Goal: Information Seeking & Learning: Check status

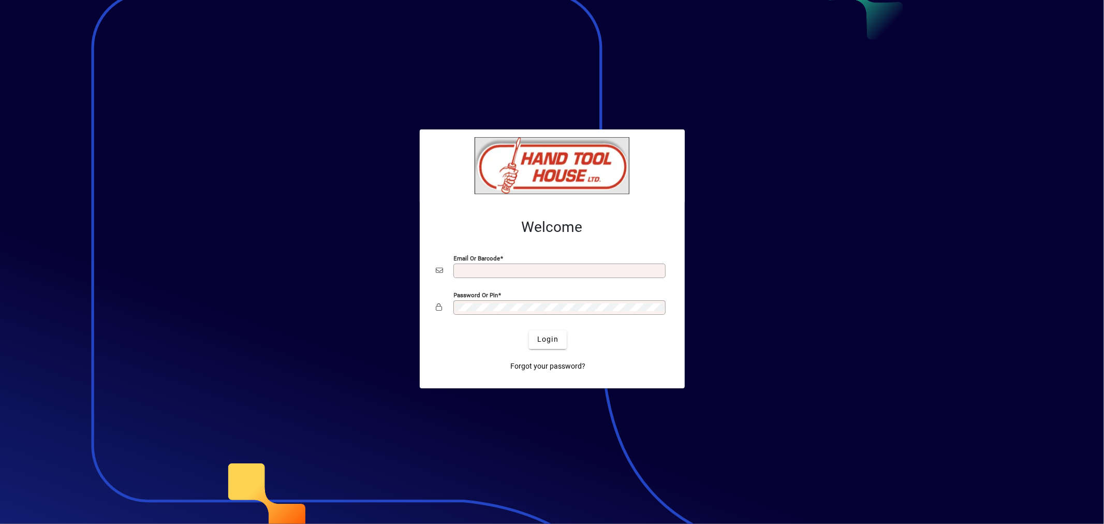
type input "**********"
click at [555, 343] on span "Login" at bounding box center [547, 339] width 21 height 11
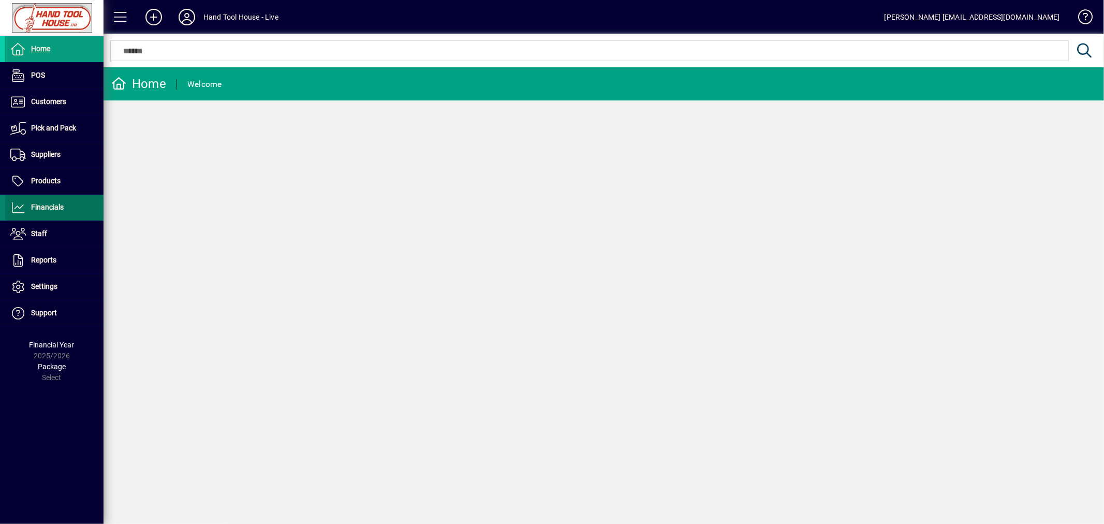
click at [41, 214] on span "Financials" at bounding box center [34, 207] width 59 height 12
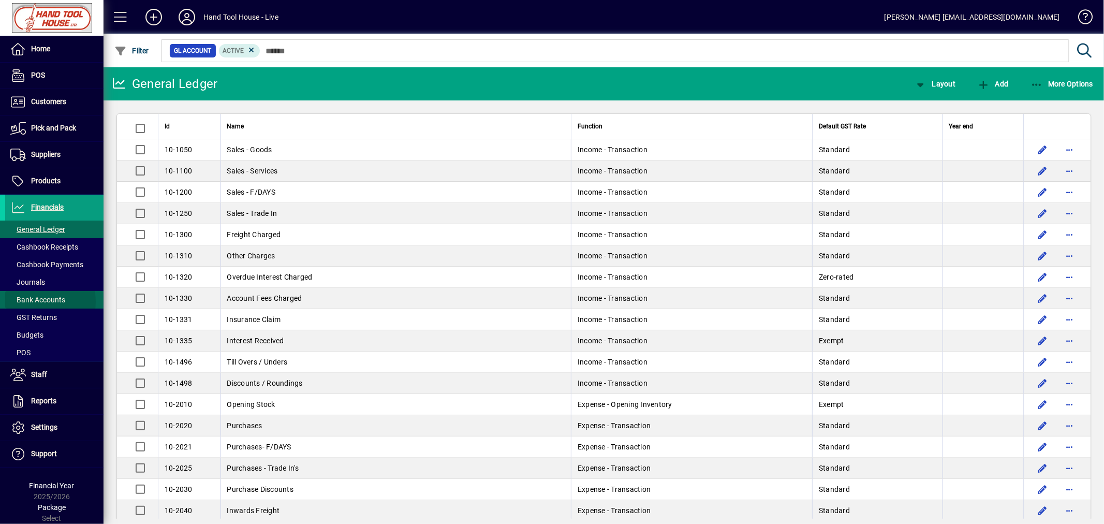
click at [46, 302] on span "Bank Accounts" at bounding box center [37, 300] width 55 height 8
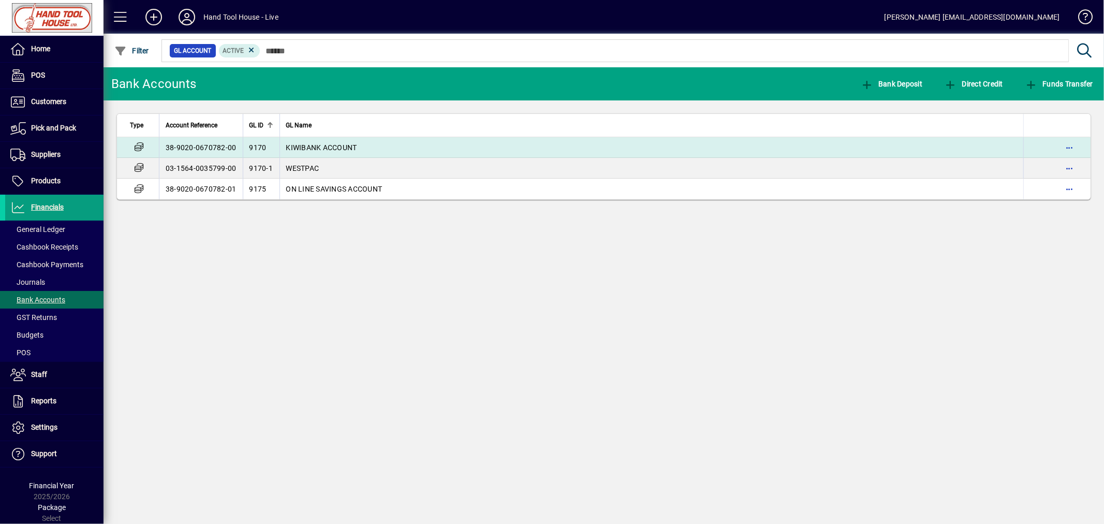
click at [225, 145] on td "38-9020-0670782-00" at bounding box center [201, 147] width 84 height 21
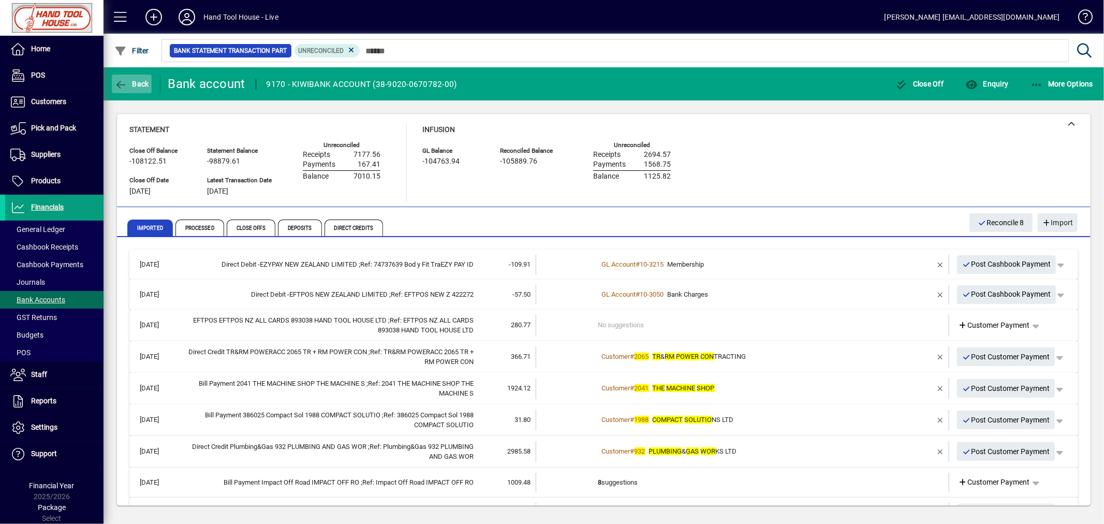
click at [135, 83] on span "Back" at bounding box center [131, 84] width 35 height 8
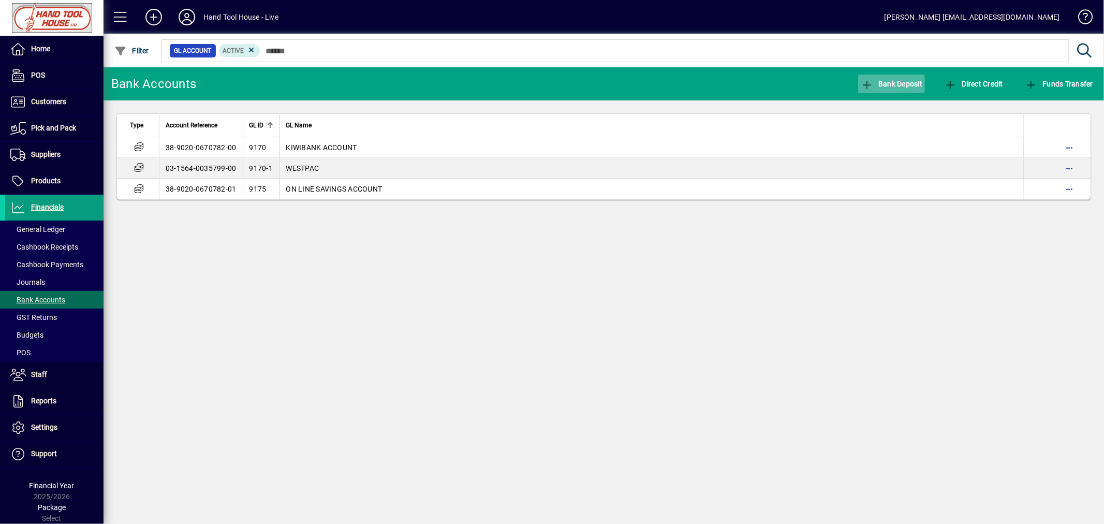
click at [904, 83] on span "Bank Deposit" at bounding box center [892, 84] width 62 height 8
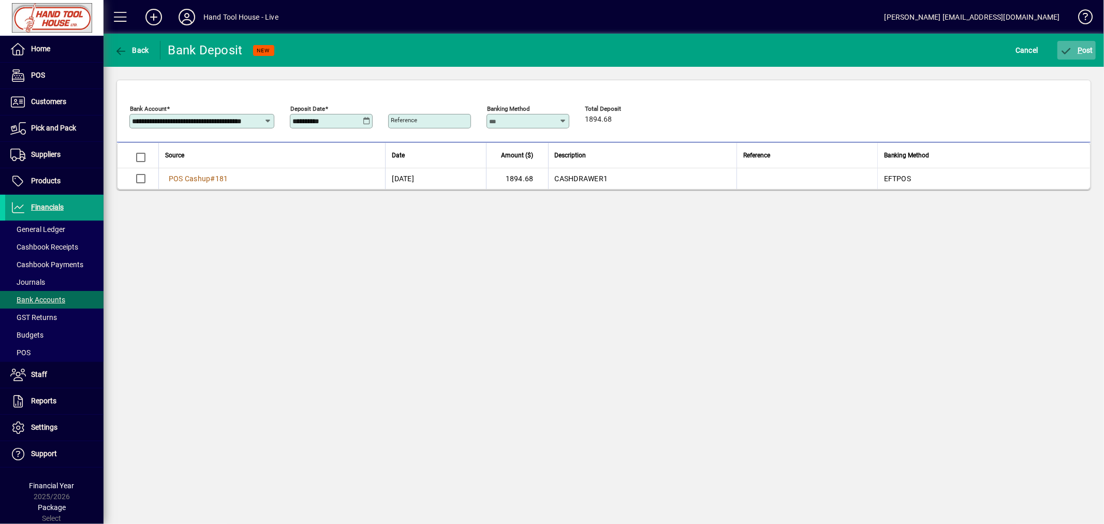
click at [1080, 49] on span "P" at bounding box center [1080, 50] width 5 height 8
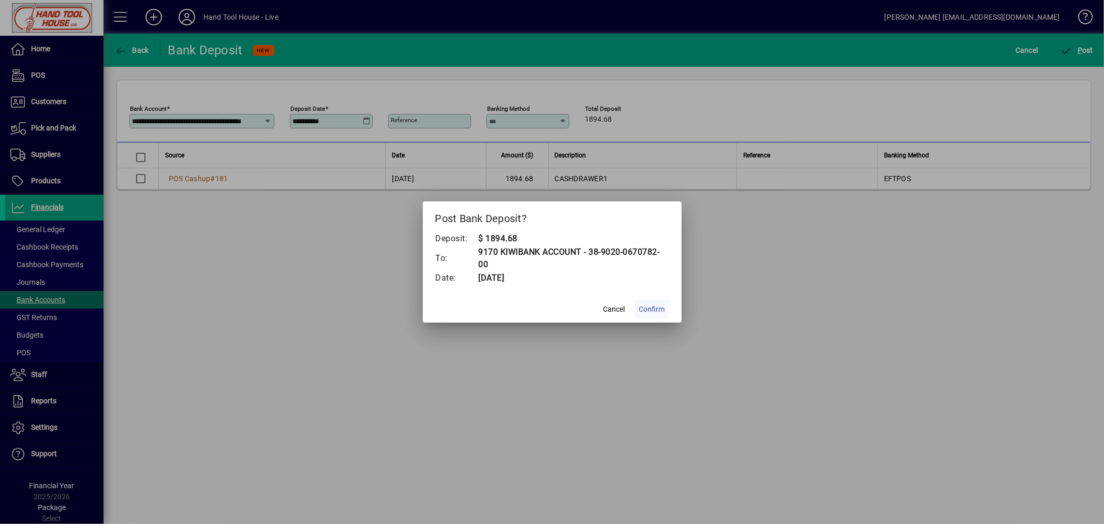
click at [651, 311] on span "Confirm" at bounding box center [652, 309] width 26 height 11
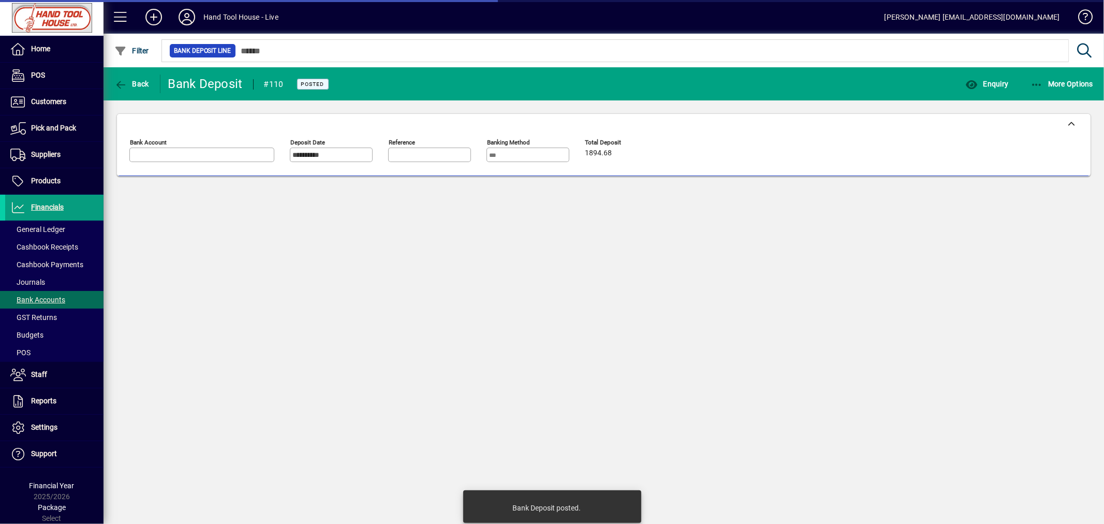
type input "**********"
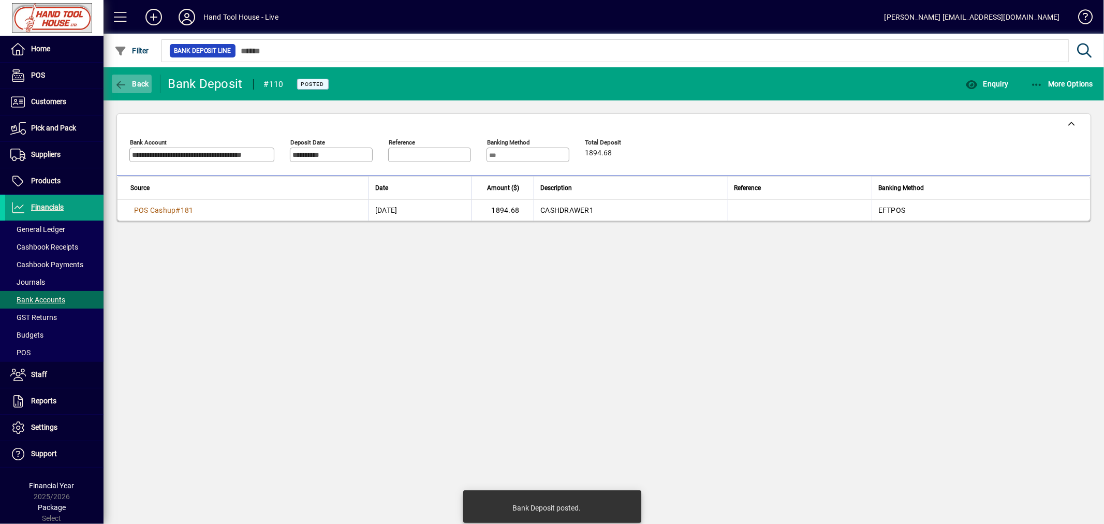
click at [129, 85] on span "Back" at bounding box center [131, 84] width 35 height 8
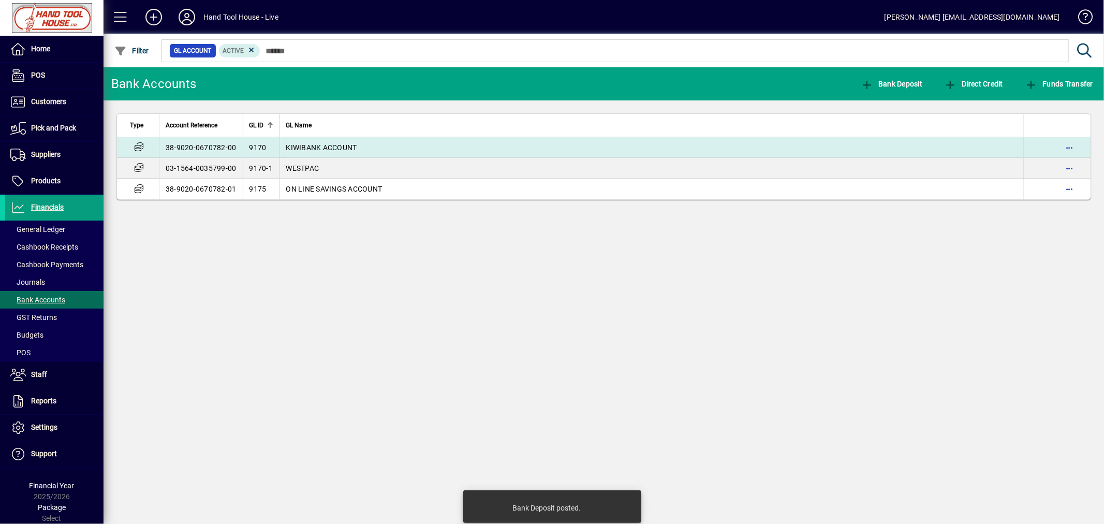
click at [223, 148] on td "38-9020-0670782-00" at bounding box center [201, 147] width 84 height 21
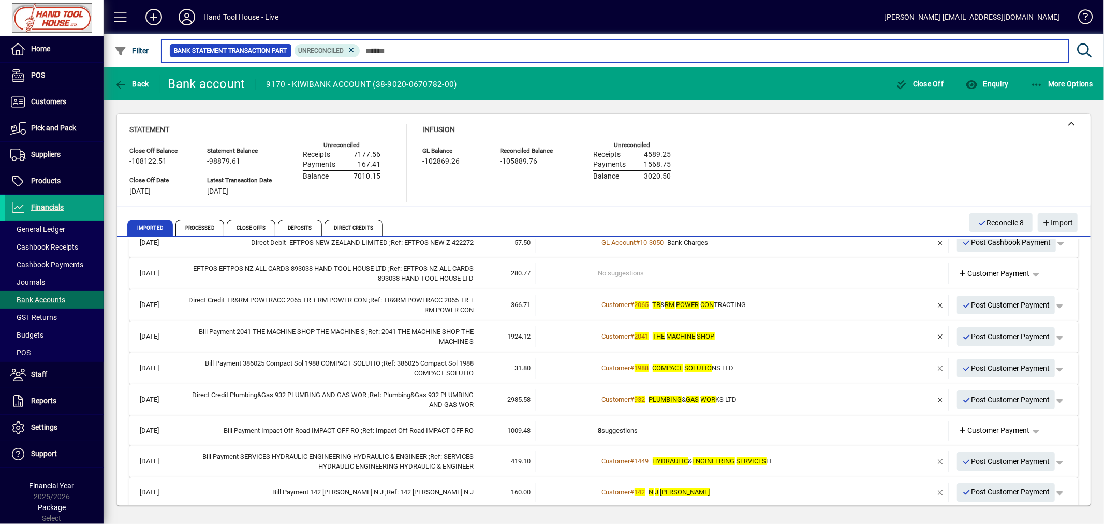
scroll to position [61, 0]
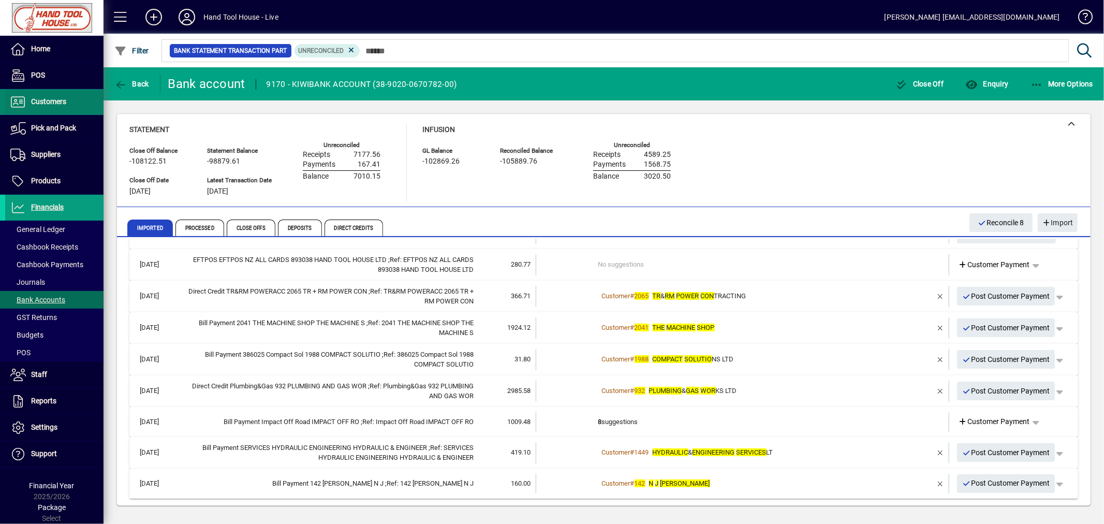
click at [43, 100] on span "Customers" at bounding box center [48, 101] width 35 height 8
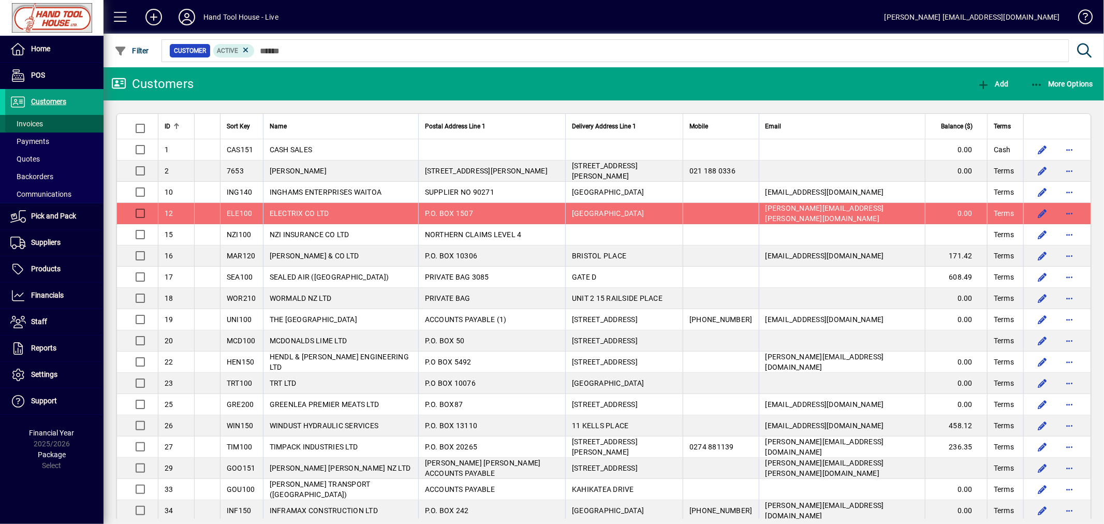
drag, startPoint x: 49, startPoint y: 125, endPoint x: 54, endPoint y: 128, distance: 6.0
click at [49, 125] on span at bounding box center [54, 123] width 98 height 25
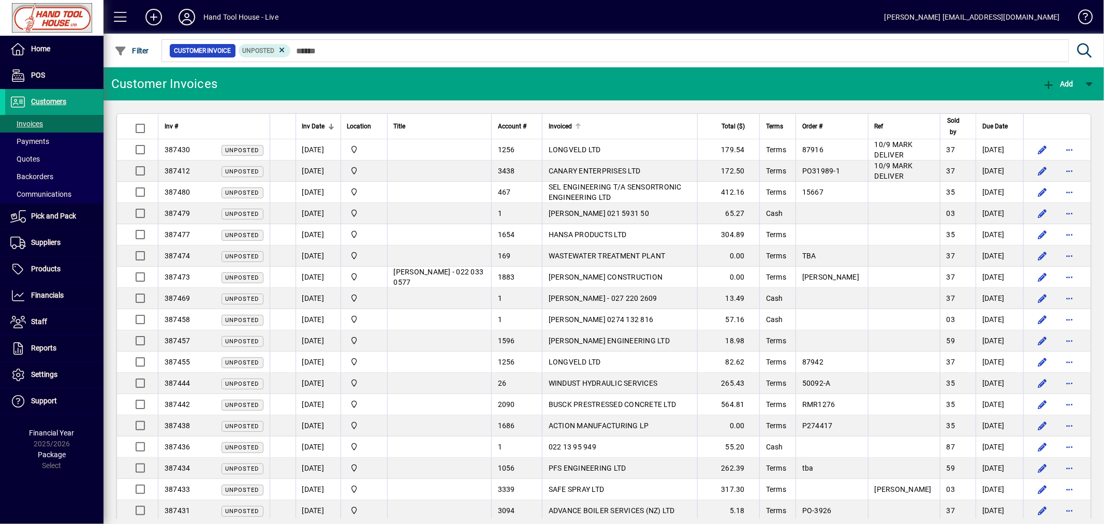
click at [589, 130] on div "Invoiced" at bounding box center [620, 126] width 142 height 11
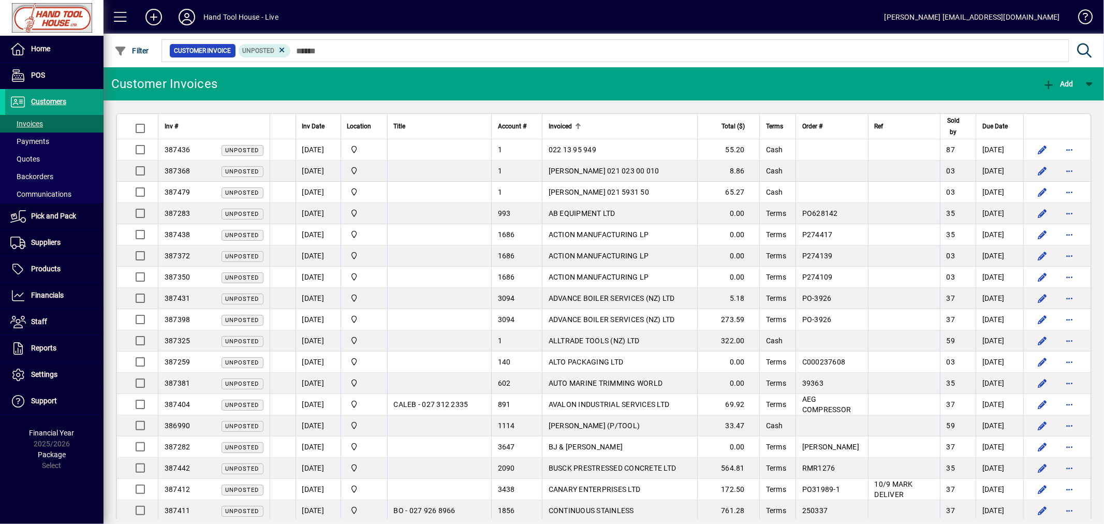
click at [581, 126] on div at bounding box center [579, 124] width 3 height 3
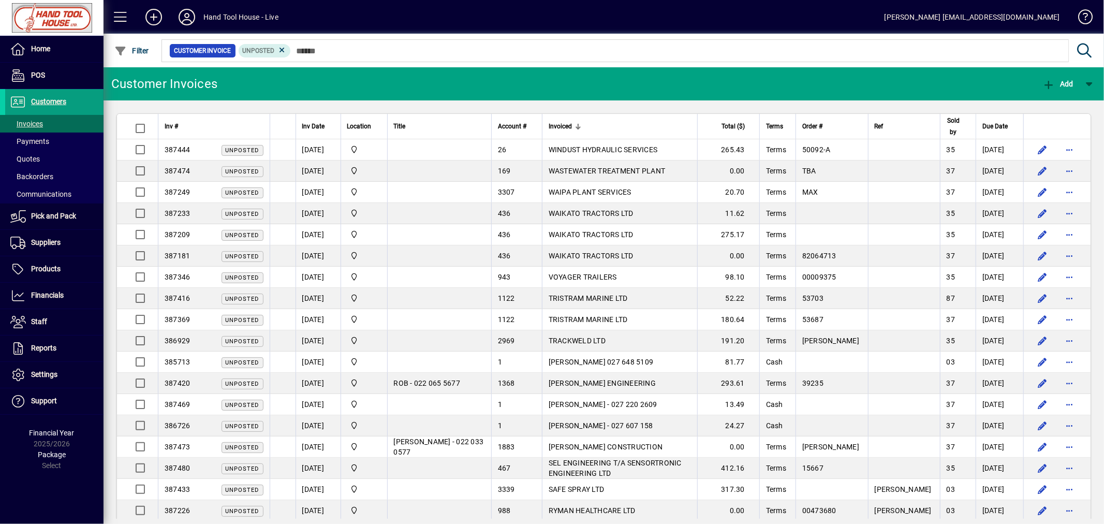
click at [581, 126] on div at bounding box center [579, 127] width 3 height 3
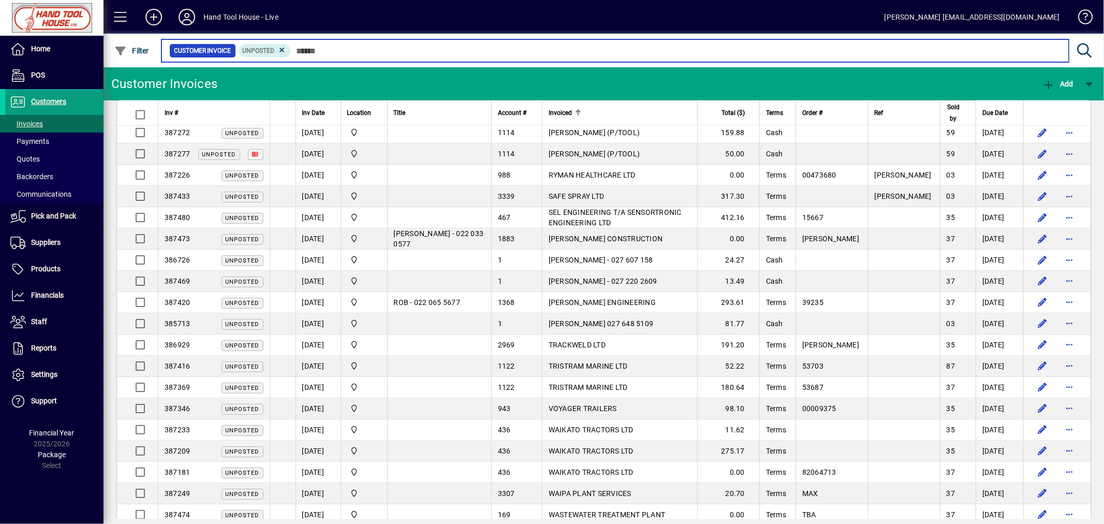
scroll to position [1515, 0]
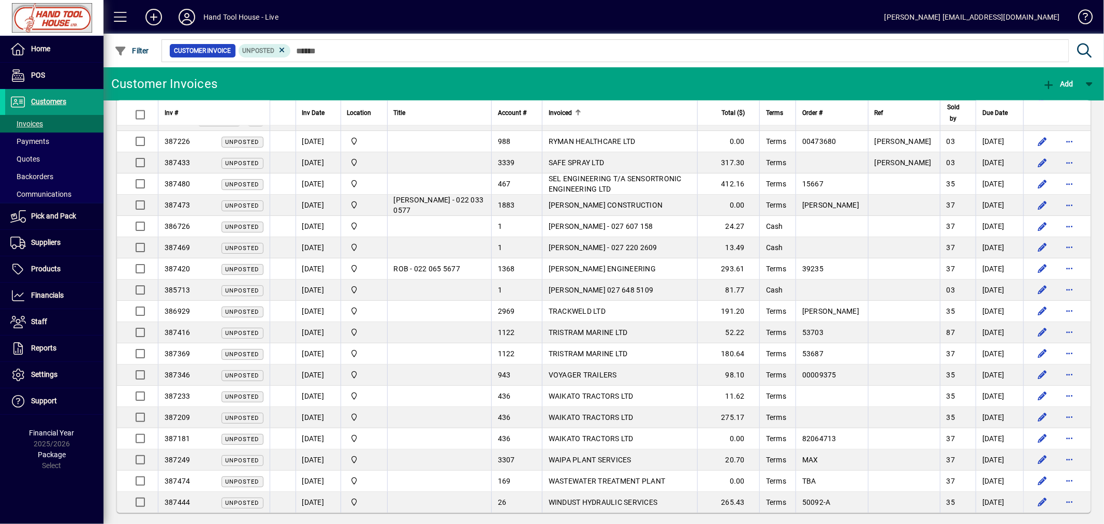
click at [51, 100] on span "Customers" at bounding box center [48, 101] width 35 height 8
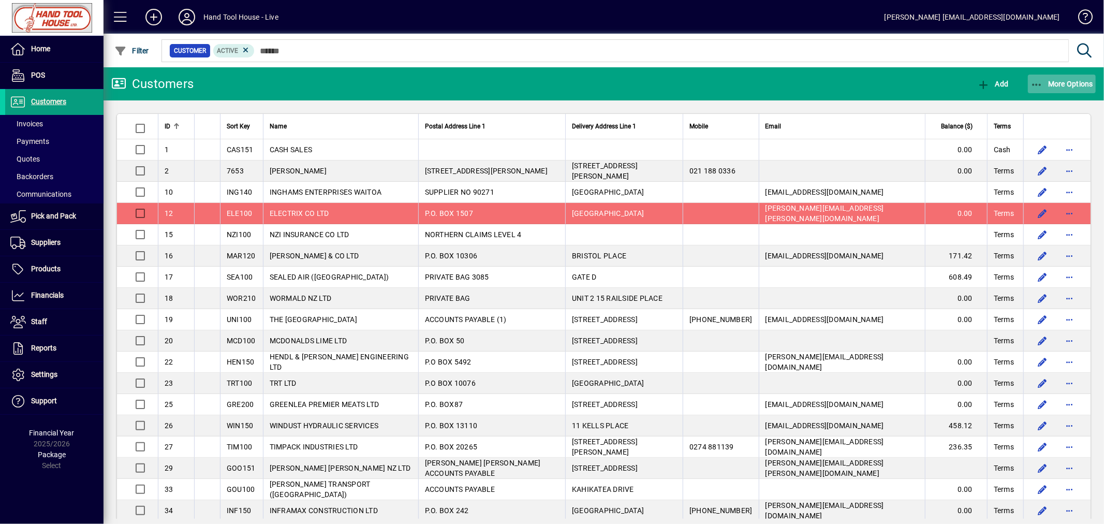
click at [1081, 90] on span "button" at bounding box center [1062, 83] width 68 height 25
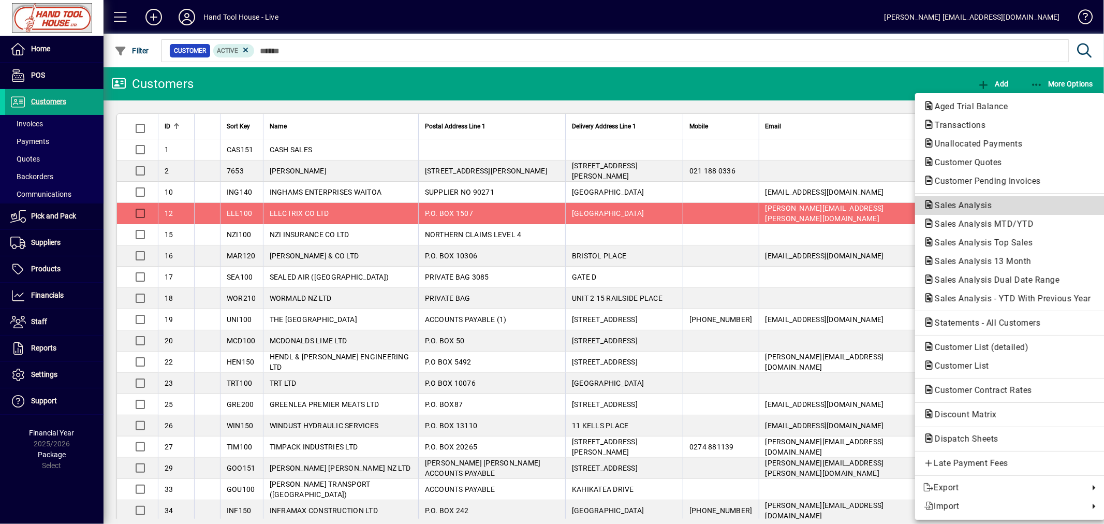
click at [957, 206] on span "Sales Analysis" at bounding box center [961, 205] width 74 height 10
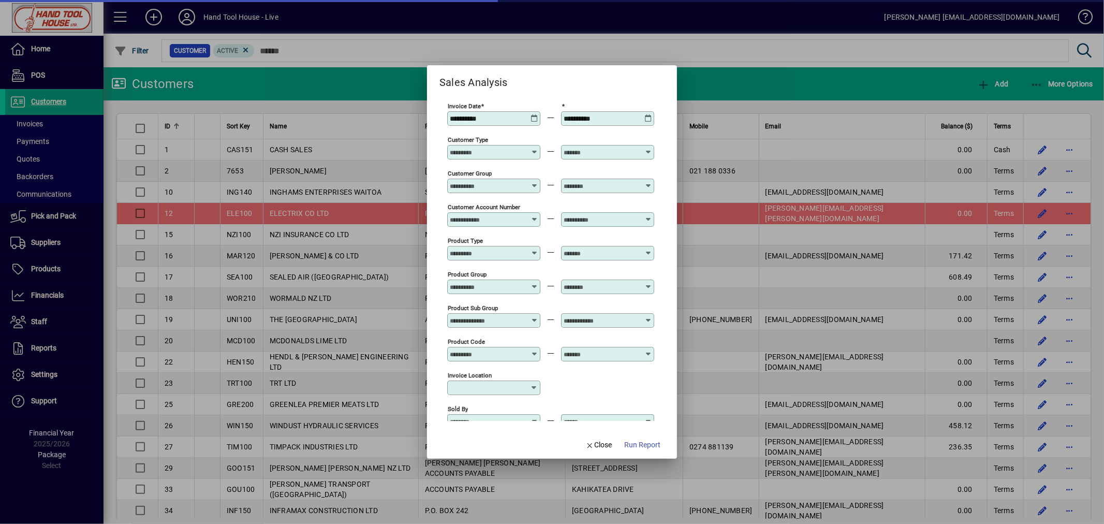
type input "**********"
click at [536, 114] on icon at bounding box center [535, 114] width 8 height 0
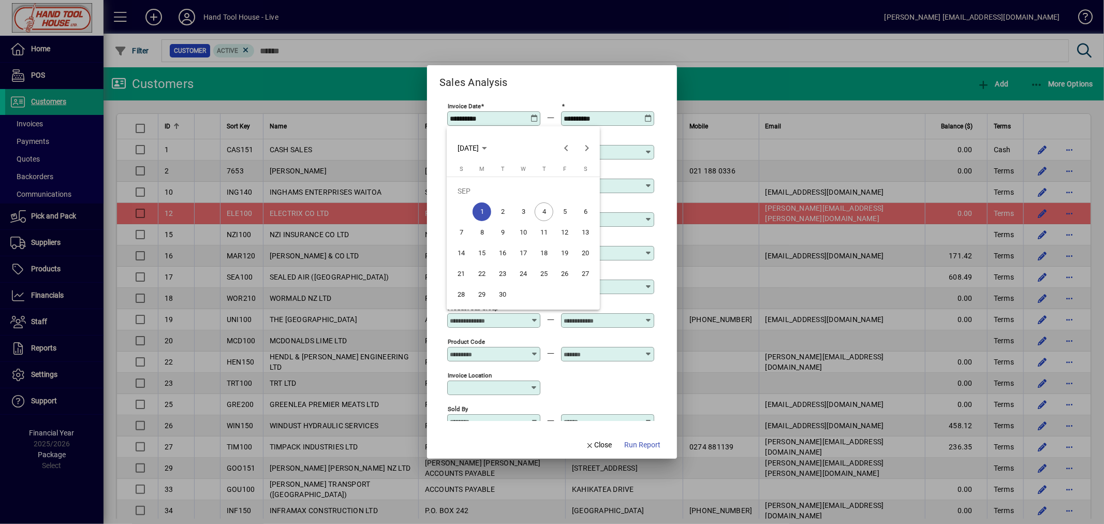
click at [540, 211] on span "4" at bounding box center [544, 211] width 19 height 19
type input "**********"
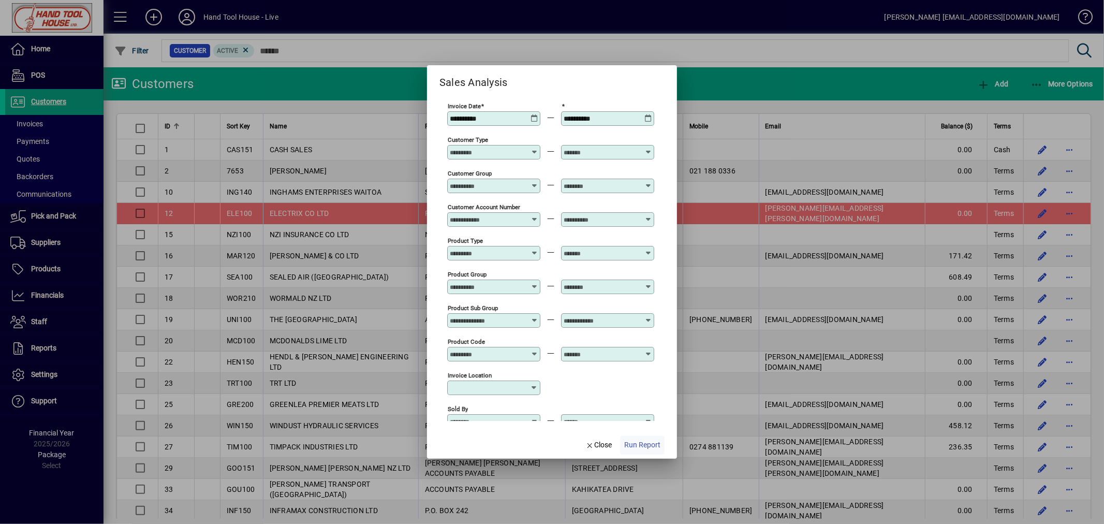
click at [643, 451] on span "button" at bounding box center [642, 445] width 45 height 25
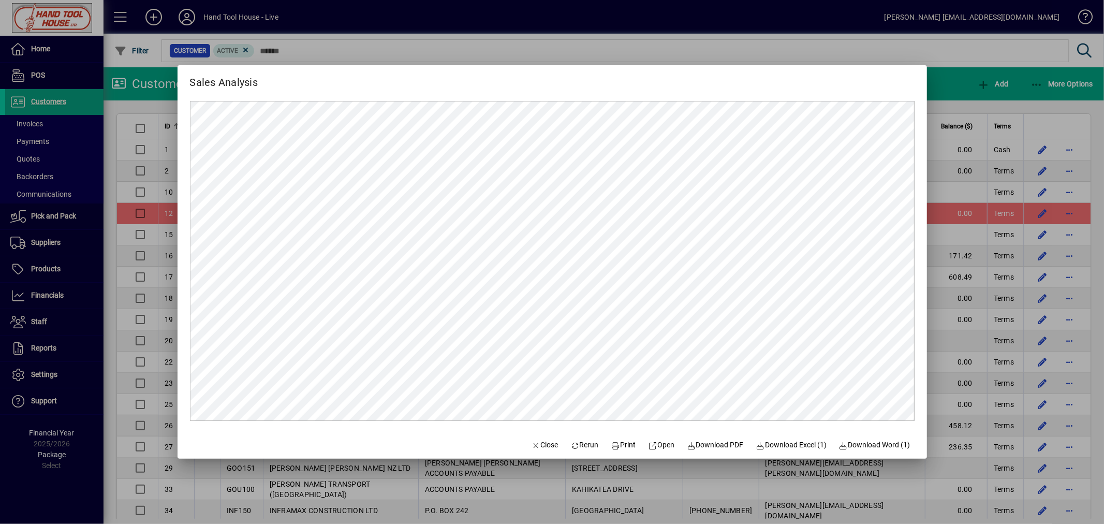
click at [917, 420] on mat-dialog-content at bounding box center [553, 261] width 750 height 341
click at [738, 48] on div at bounding box center [552, 262] width 1104 height 524
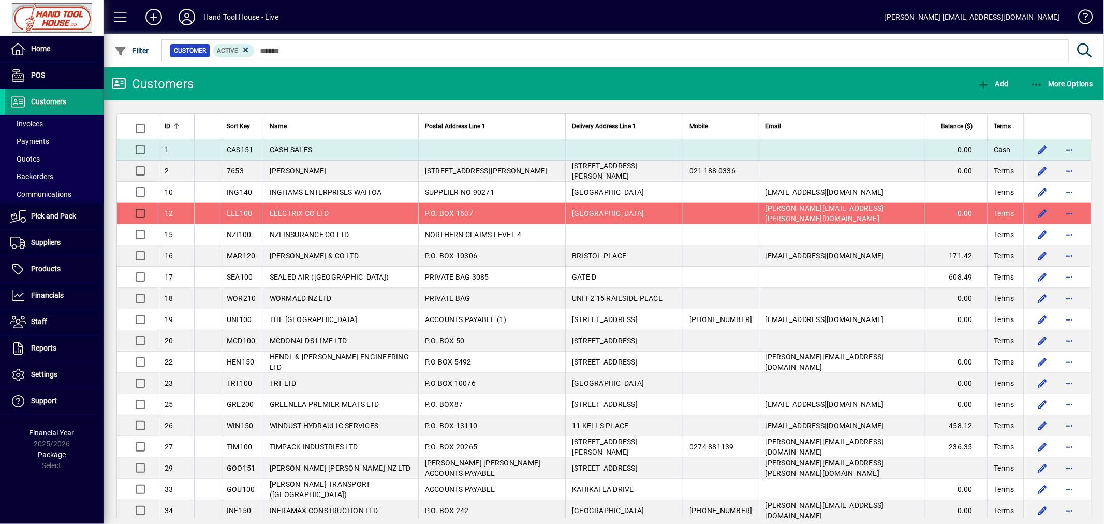
click at [152, 152] on td at bounding box center [137, 149] width 41 height 21
click at [1065, 152] on span "button" at bounding box center [1069, 149] width 25 height 25
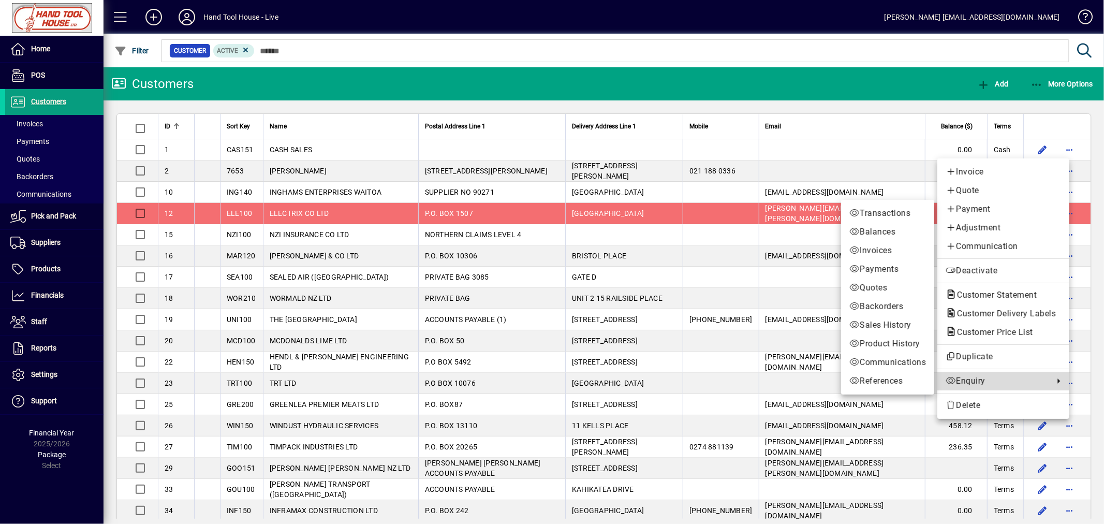
click at [973, 384] on span "Enquiry" at bounding box center [997, 381] width 103 height 12
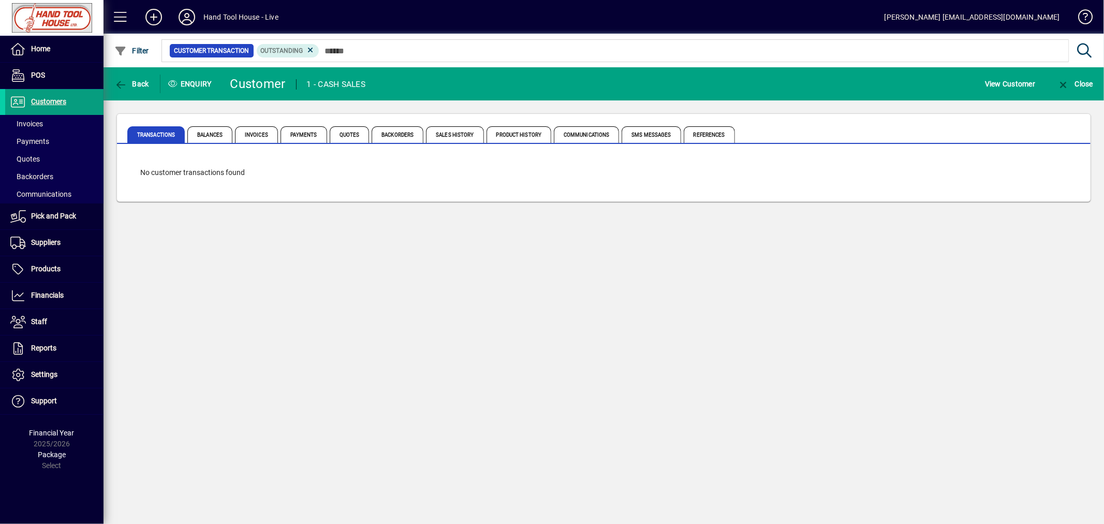
drag, startPoint x: 265, startPoint y: 136, endPoint x: 322, endPoint y: 170, distance: 66.1
click at [266, 137] on span "Invoices" at bounding box center [256, 134] width 43 height 17
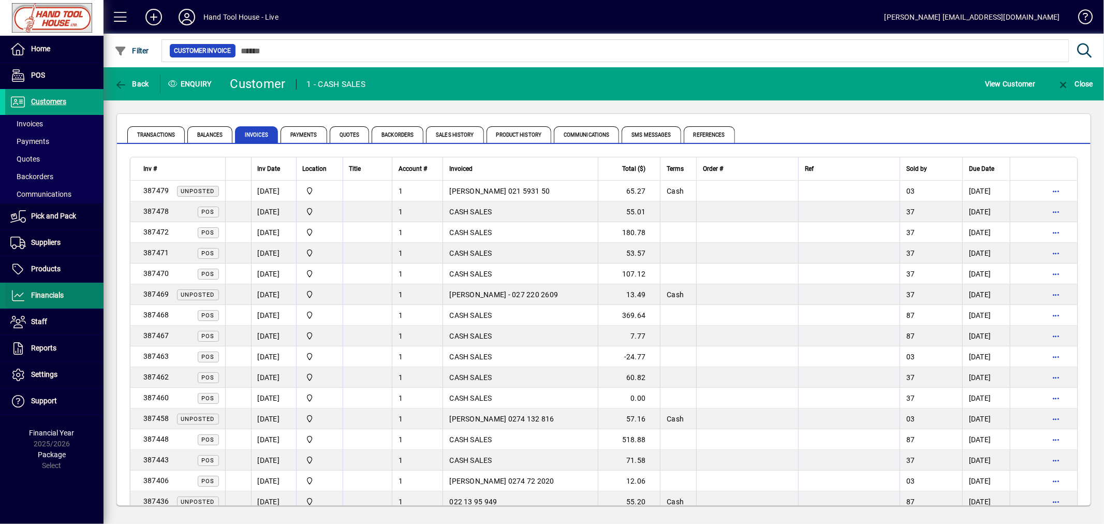
click at [42, 293] on span "Financials" at bounding box center [47, 295] width 33 height 8
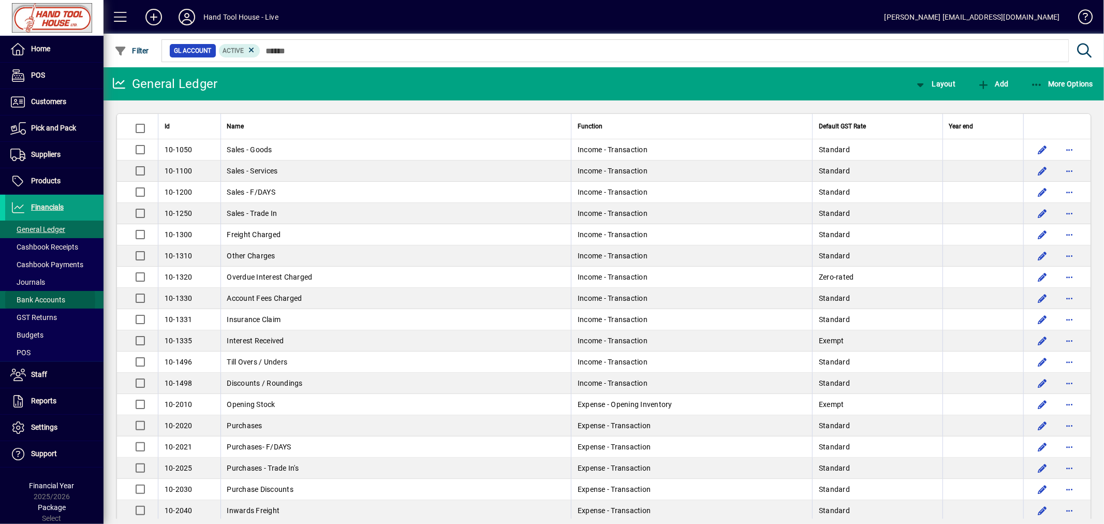
drag, startPoint x: 17, startPoint y: 301, endPoint x: 24, endPoint y: 301, distance: 7.2
click at [19, 301] on span "Bank Accounts" at bounding box center [37, 300] width 55 height 8
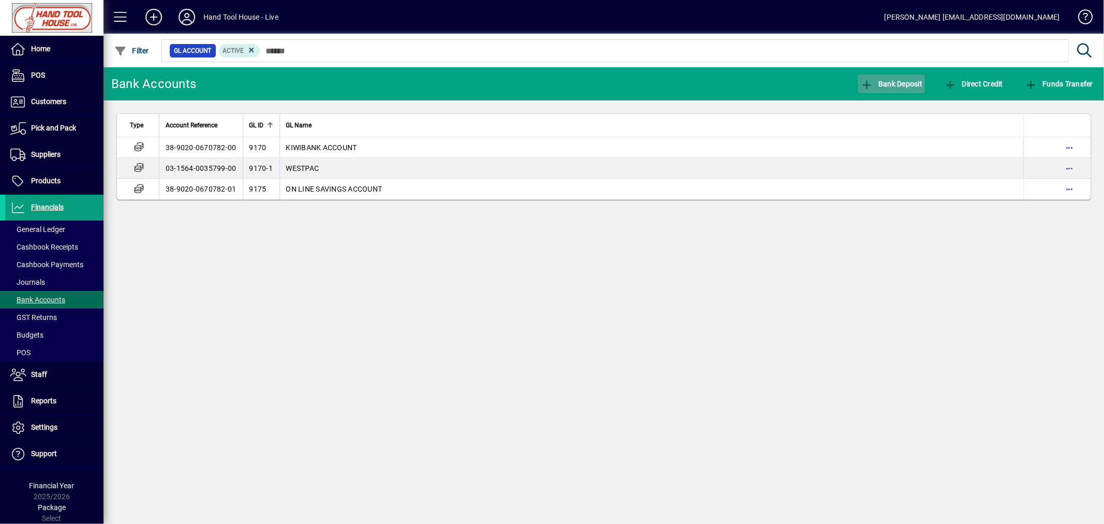
click at [912, 80] on span "Bank Deposit" at bounding box center [892, 84] width 62 height 8
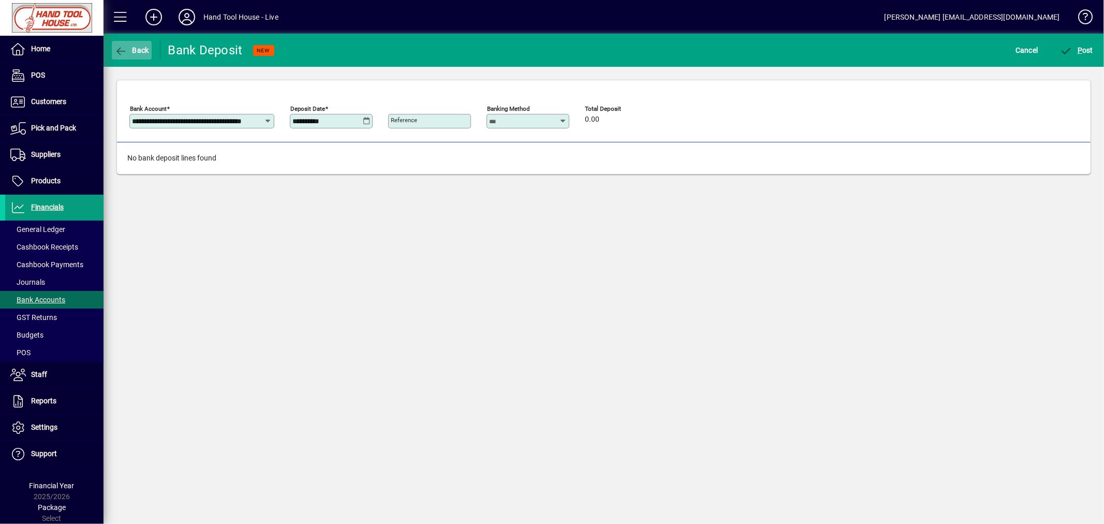
click at [133, 45] on span "button" at bounding box center [132, 50] width 40 height 25
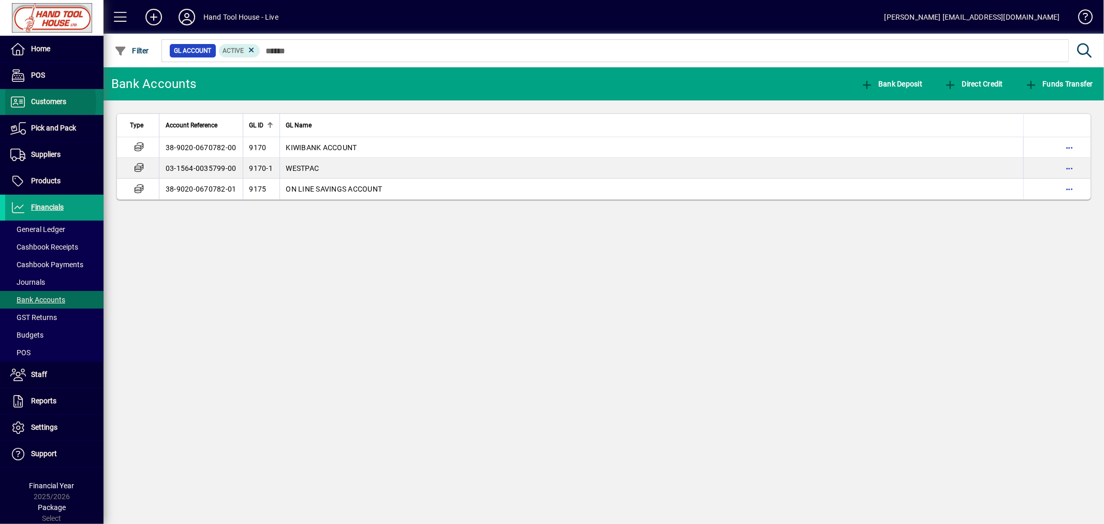
click at [35, 103] on span "Customers" at bounding box center [48, 101] width 35 height 8
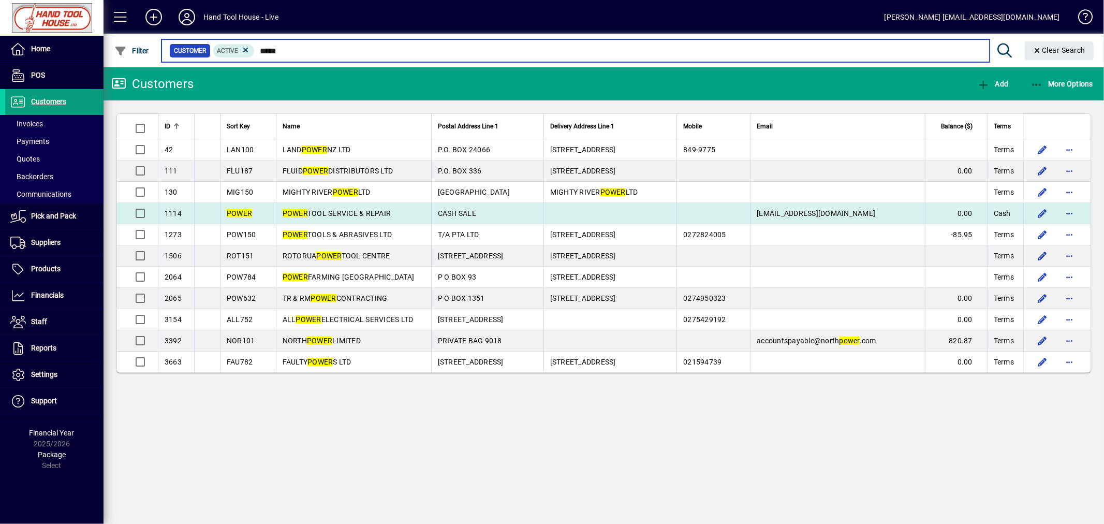
type input "*****"
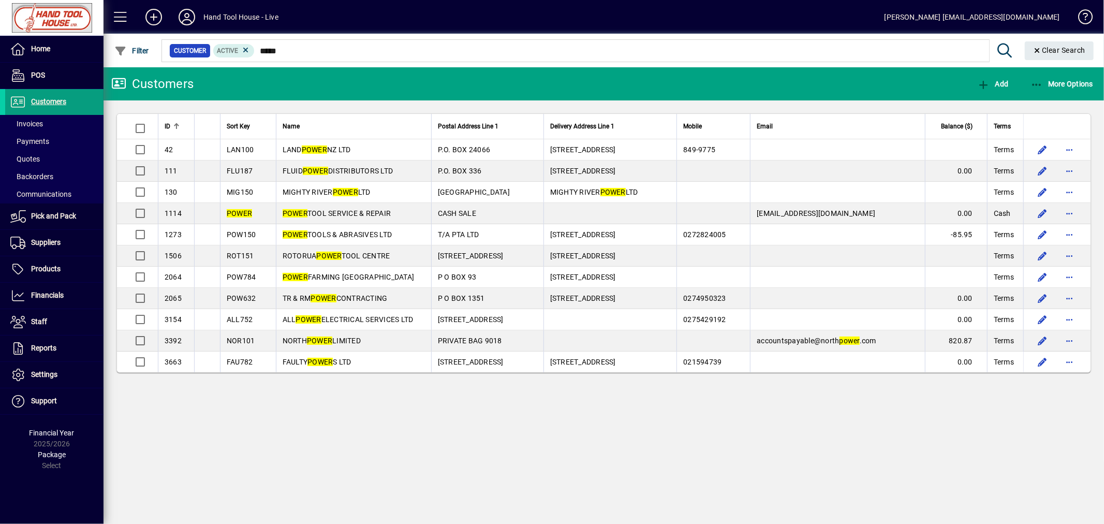
drag, startPoint x: 355, startPoint y: 211, endPoint x: 384, endPoint y: 224, distance: 32.4
click at [355, 211] on span "POWER TOOL SERVICE & REPAIR" at bounding box center [337, 213] width 109 height 8
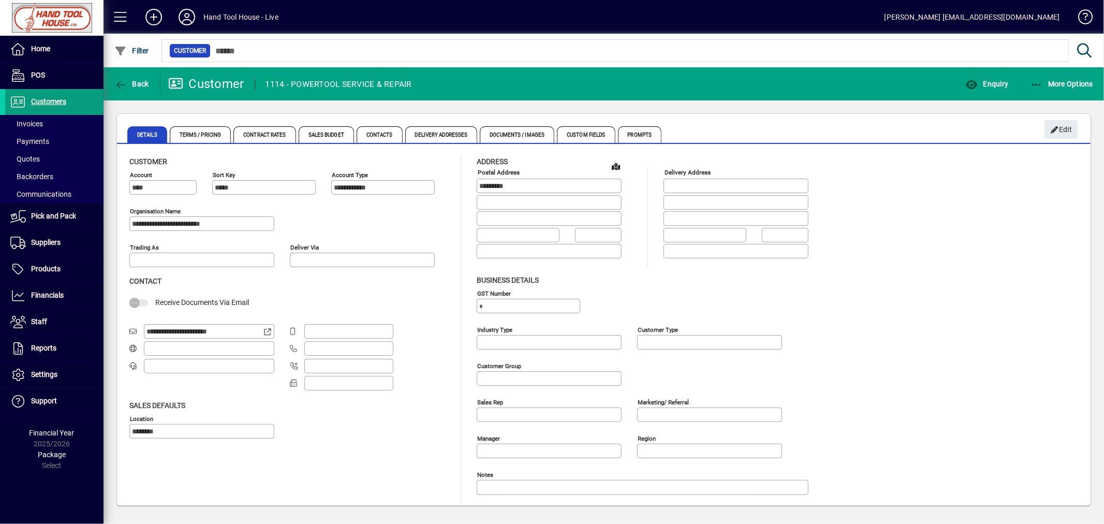
type input "**********"
type input "*********"
click at [1001, 83] on span "Enquiry" at bounding box center [987, 84] width 43 height 8
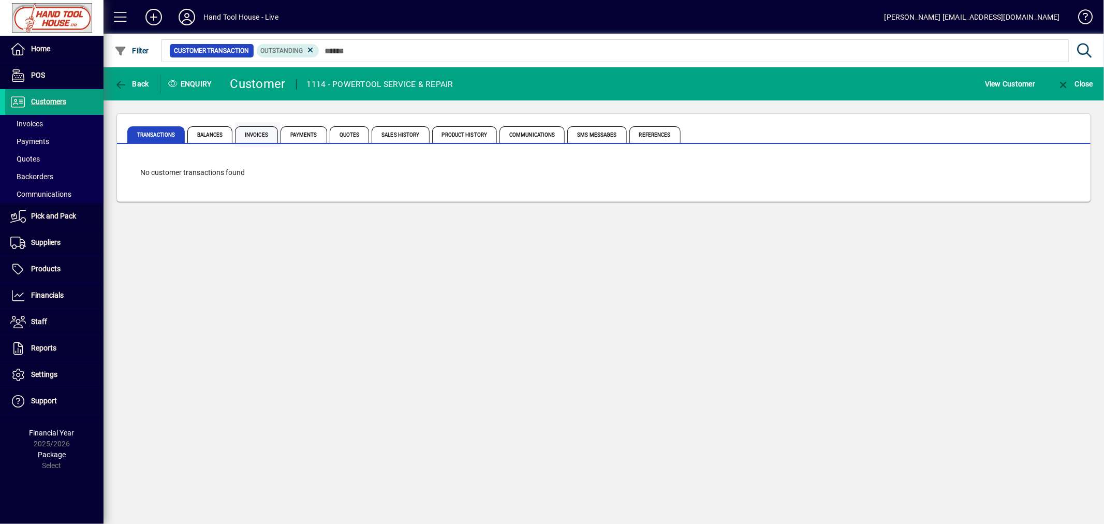
click at [260, 134] on span "Invoices" at bounding box center [256, 134] width 43 height 17
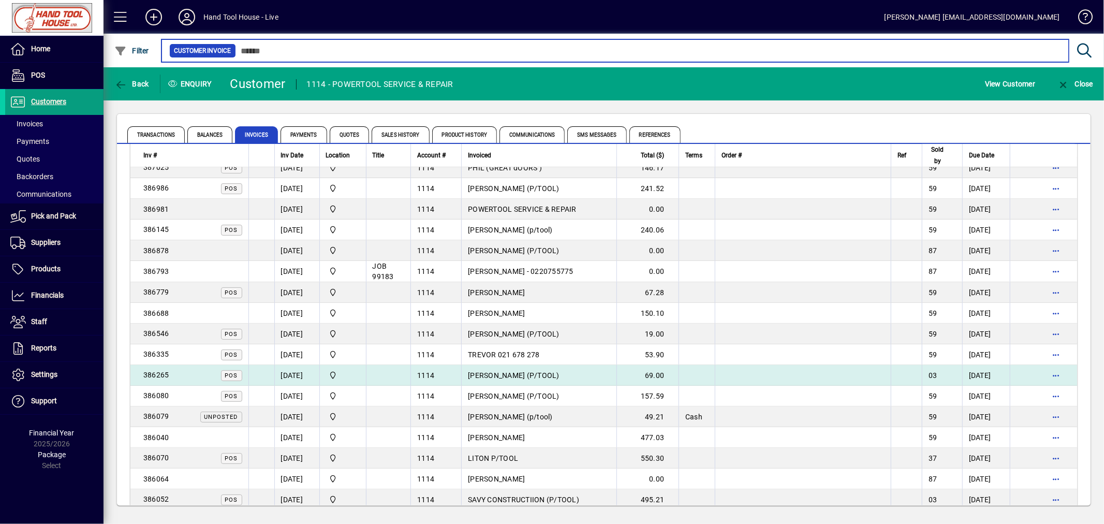
scroll to position [388, 0]
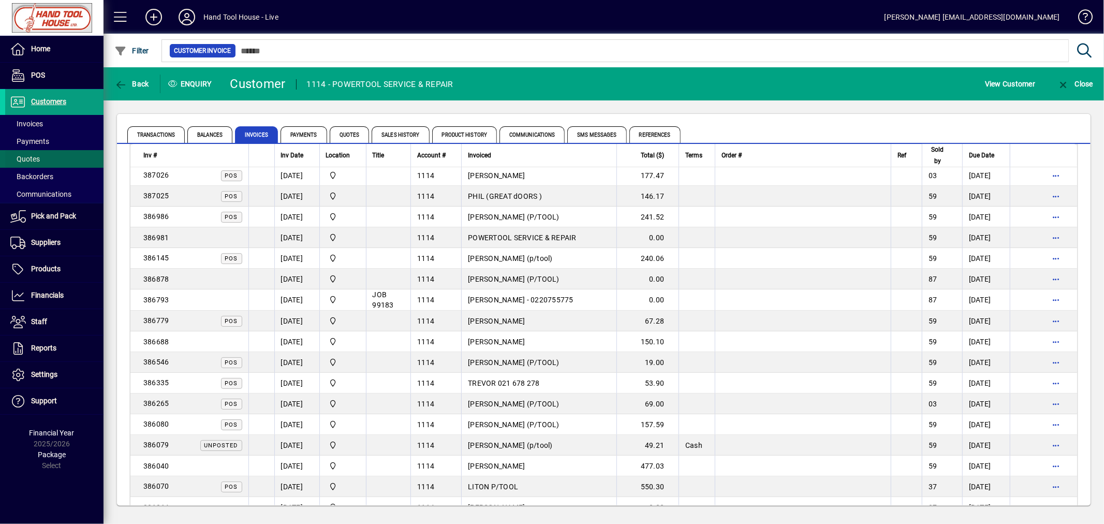
click at [27, 156] on span "Quotes" at bounding box center [25, 159] width 30 height 8
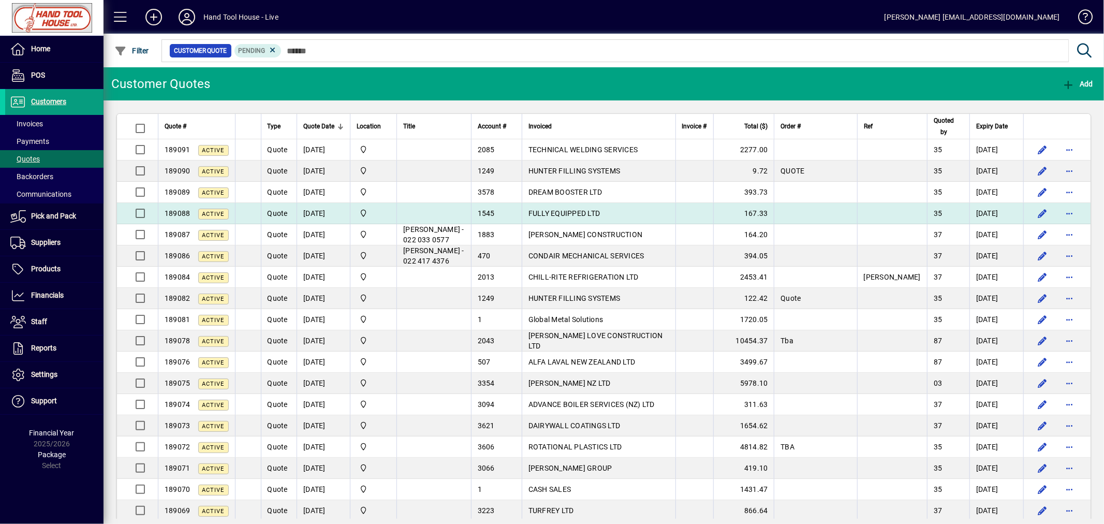
click at [601, 213] on span "FULLY EQUIPPED LTD" at bounding box center [565, 213] width 72 height 8
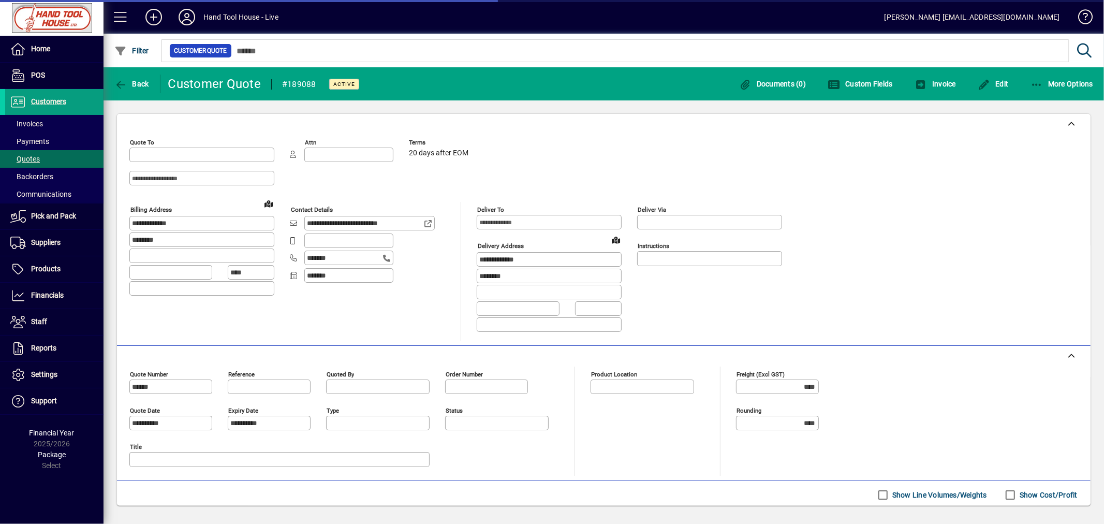
type input "*********"
type input "******"
type input "********"
type input "**********"
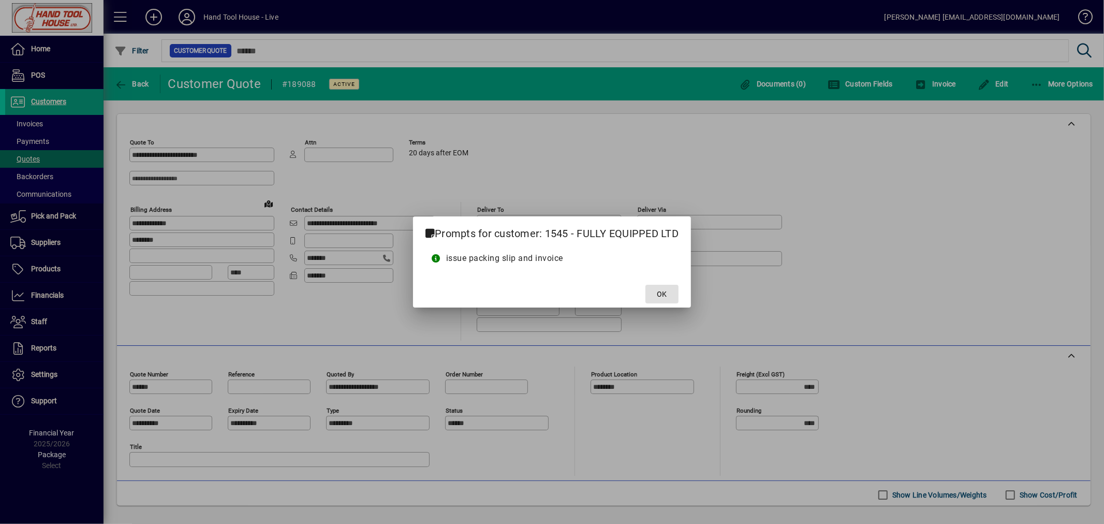
click at [661, 296] on span "OK" at bounding box center [663, 294] width 10 height 11
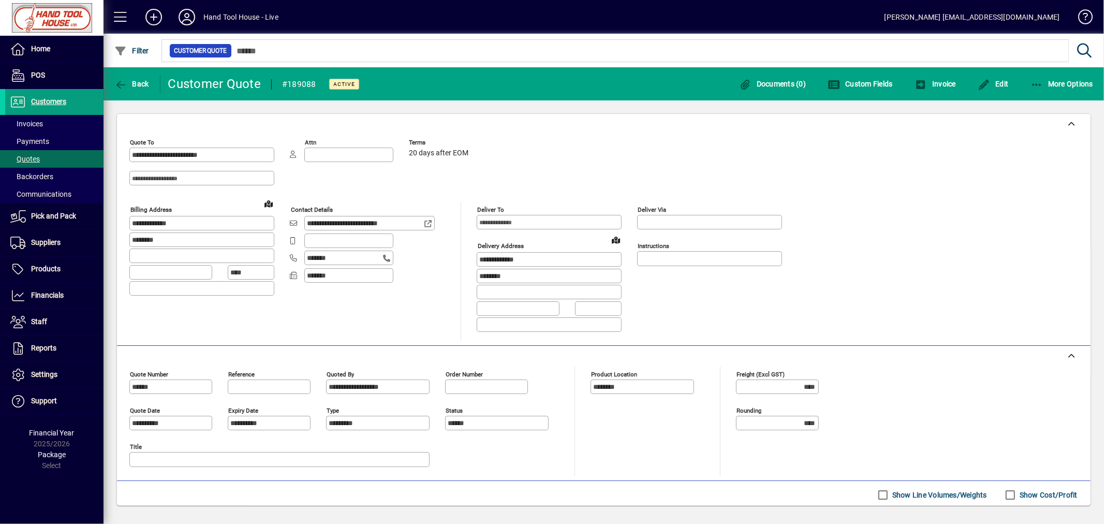
scroll to position [132, 0]
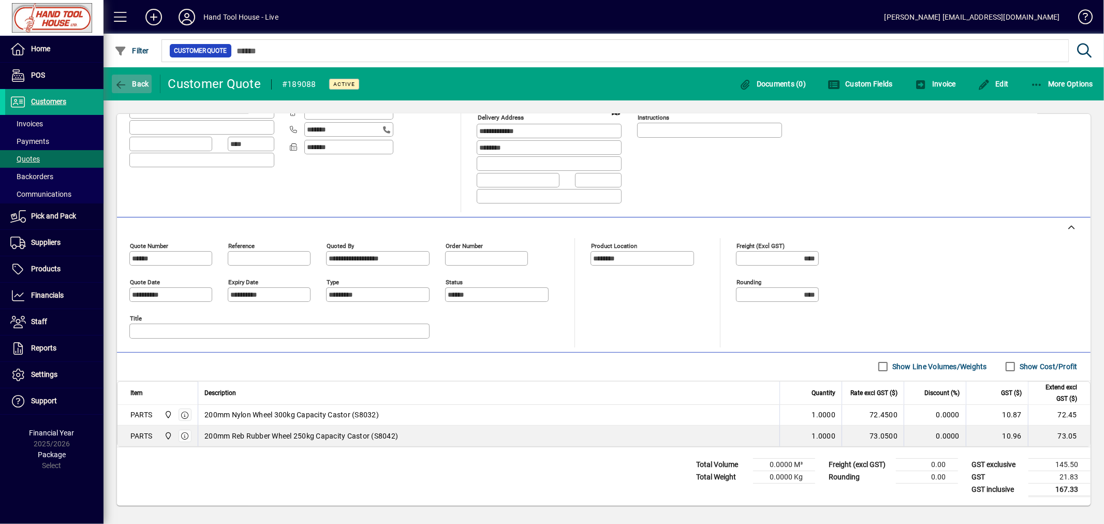
click at [133, 85] on span "Back" at bounding box center [131, 84] width 35 height 8
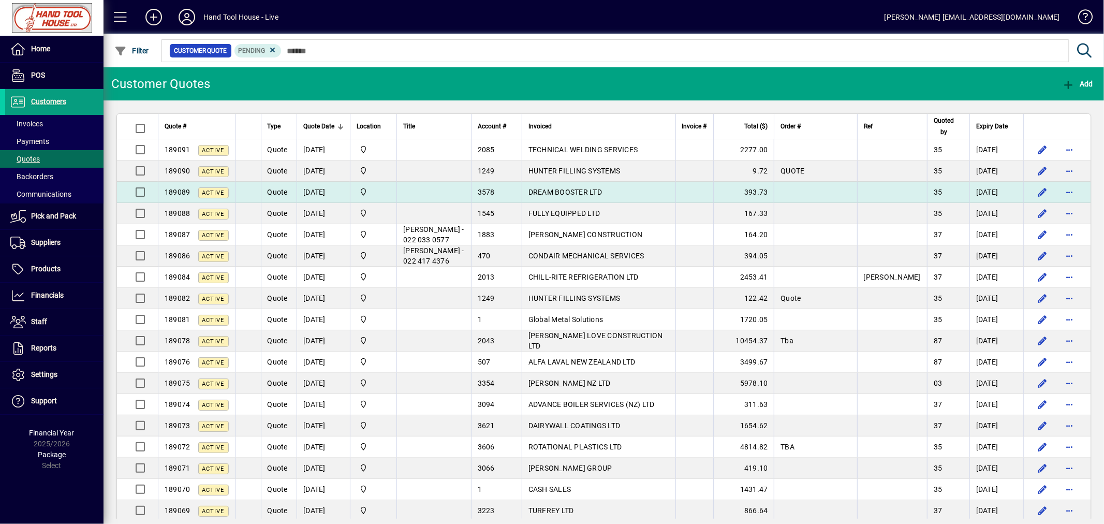
click at [602, 192] on span "DREAM BOOSTER LTD" at bounding box center [566, 192] width 74 height 8
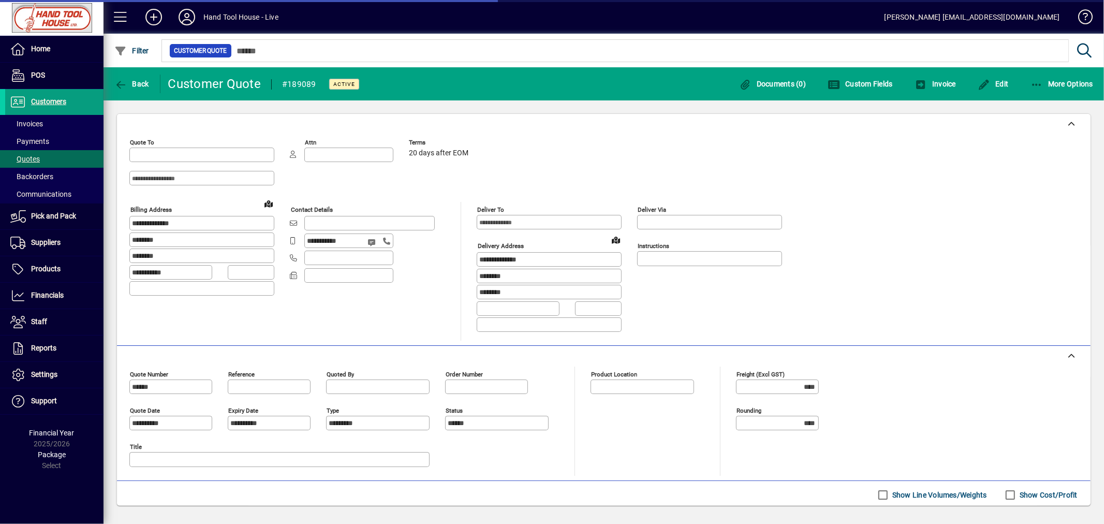
type input "**********"
type input "********"
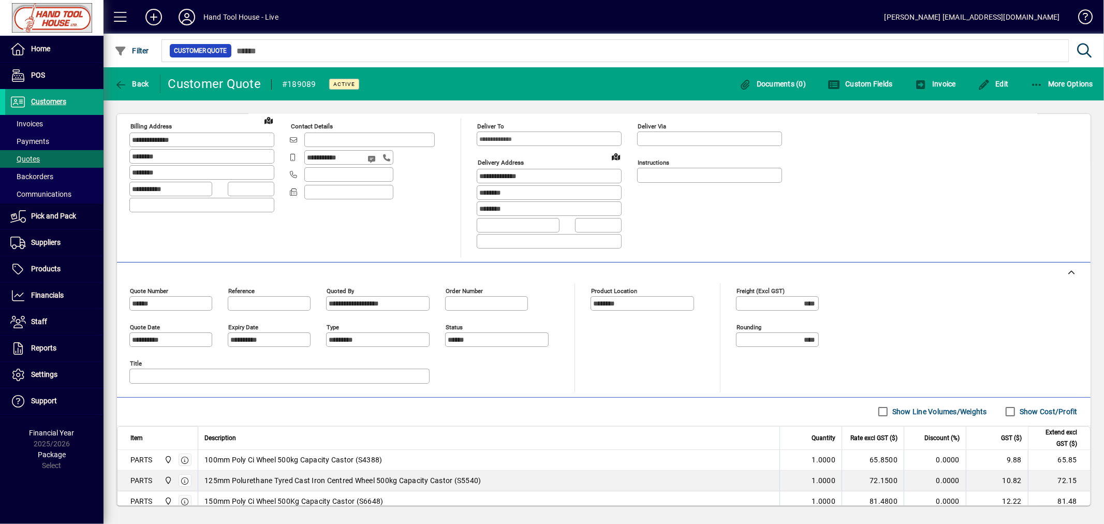
scroll to position [54, 0]
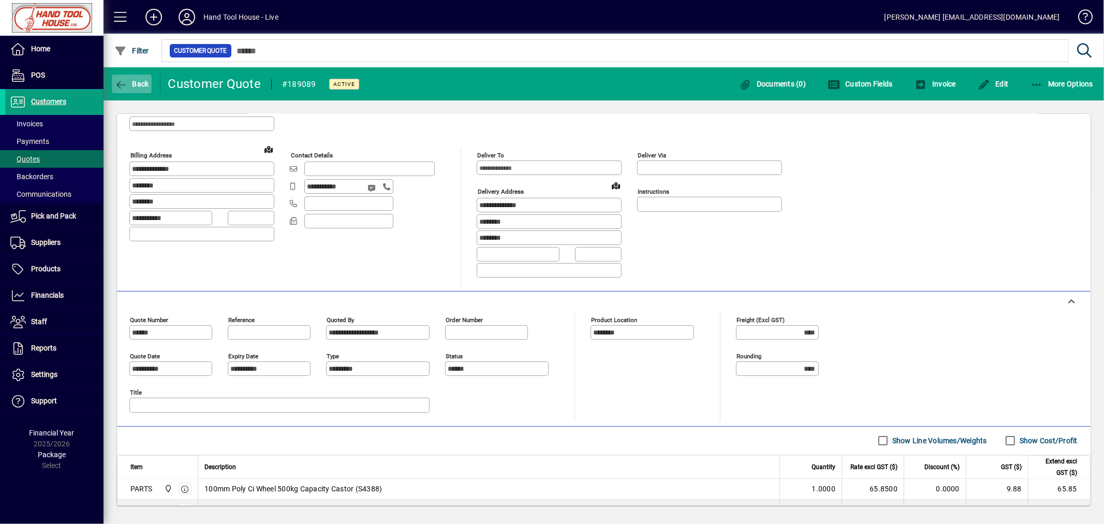
click at [123, 80] on icon "button" at bounding box center [120, 85] width 13 height 10
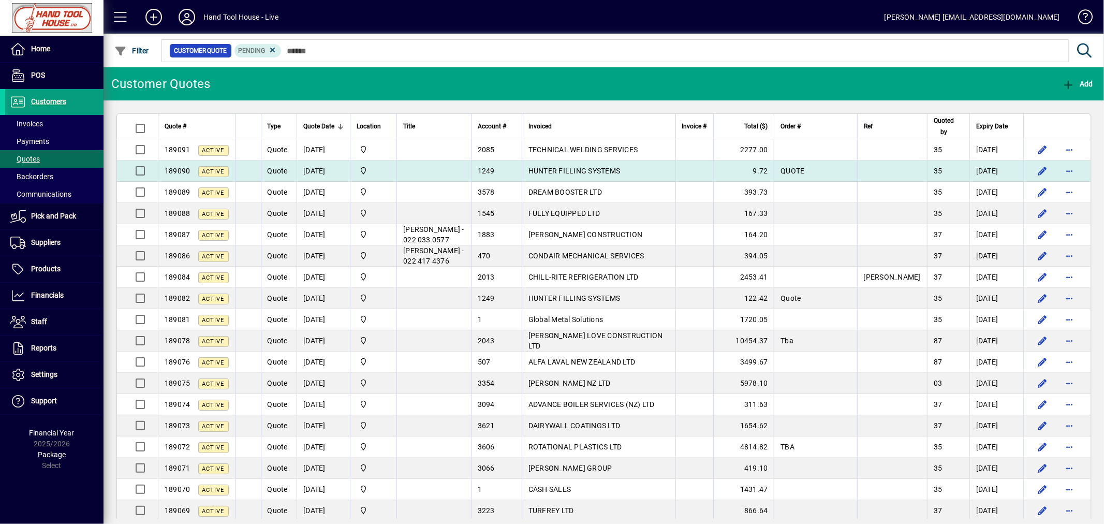
click at [621, 171] on span "HUNTER FILLING SYSTEMS" at bounding box center [575, 171] width 92 height 8
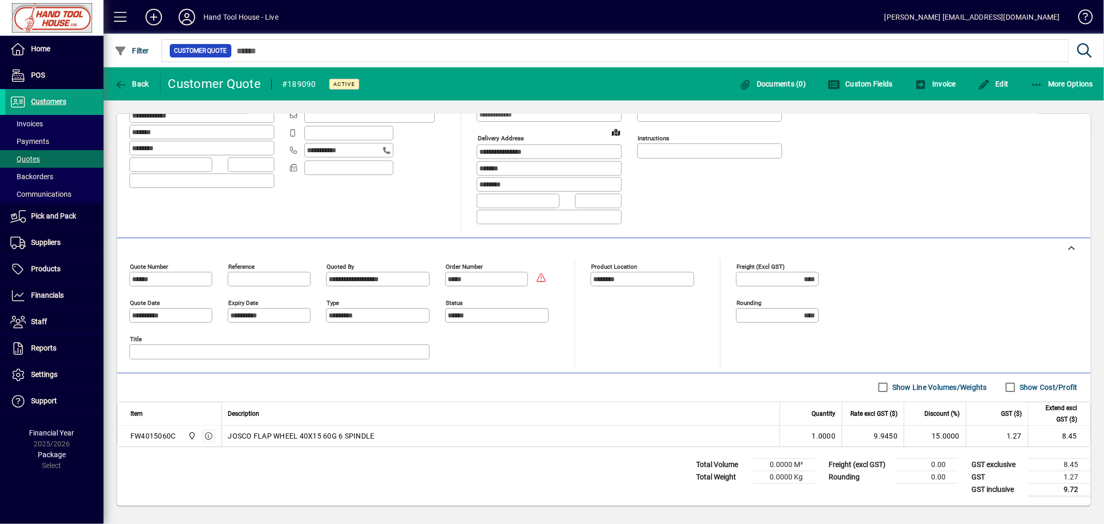
scroll to position [24, 0]
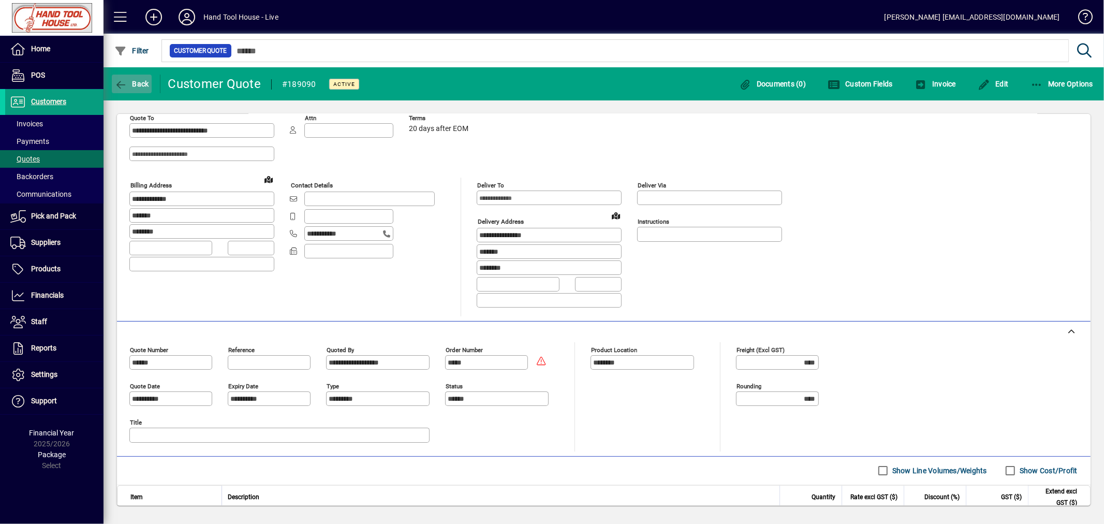
click at [130, 80] on span "Back" at bounding box center [131, 84] width 35 height 8
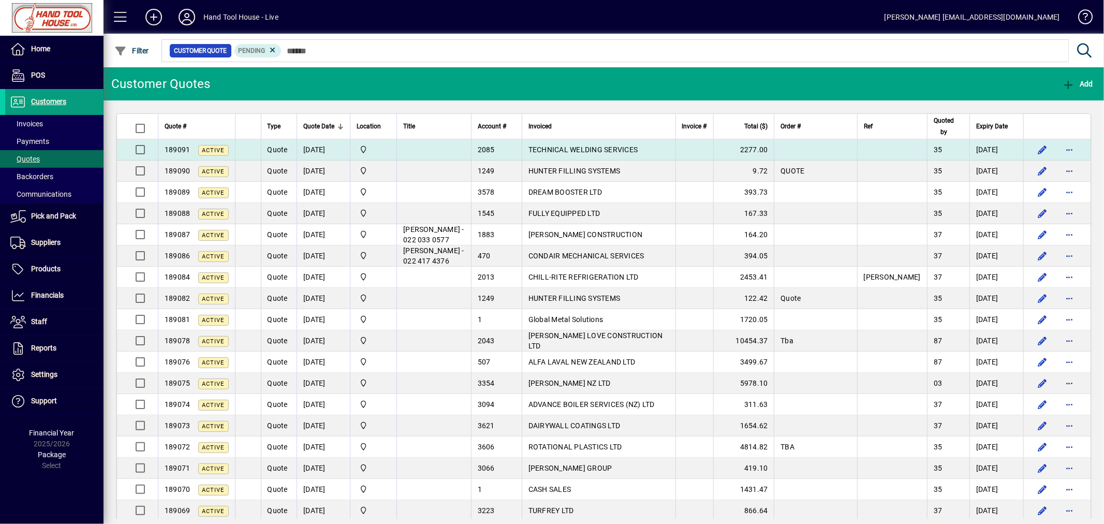
click at [638, 149] on span "TECHNICAL WELDING SERVICES" at bounding box center [584, 149] width 110 height 8
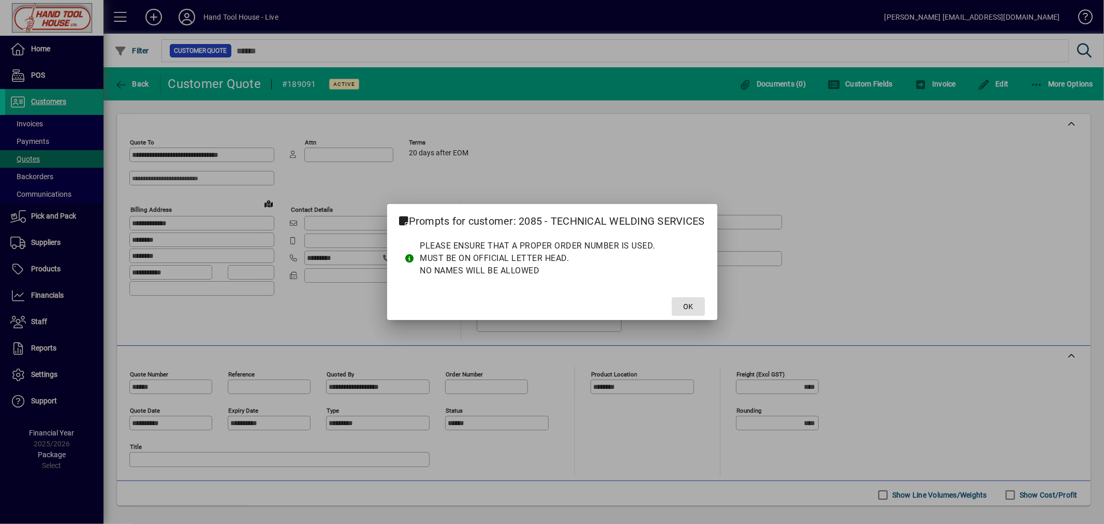
drag, startPoint x: 695, startPoint y: 306, endPoint x: 688, endPoint y: 321, distance: 16.9
click at [696, 306] on span at bounding box center [688, 306] width 33 height 25
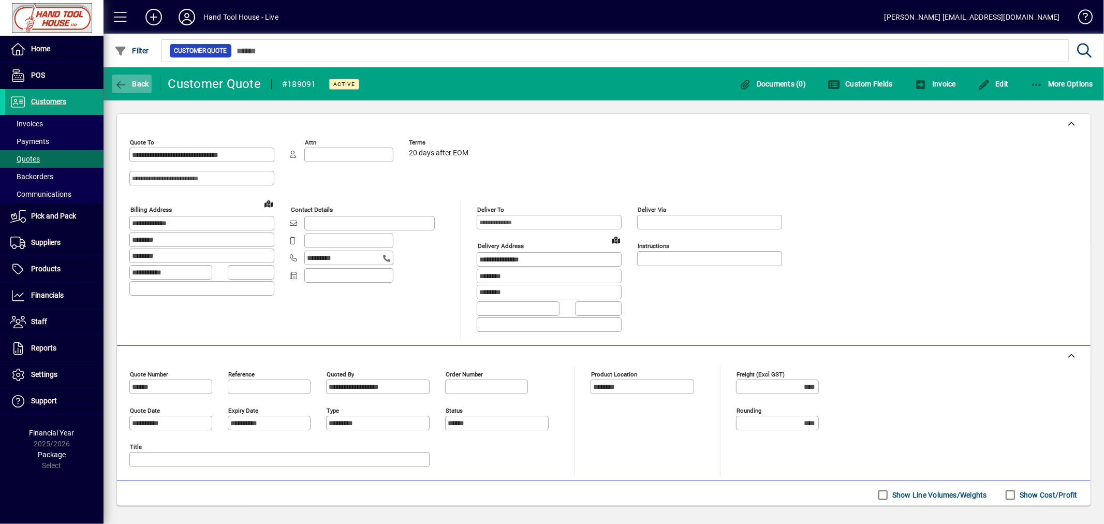
click at [129, 89] on span "button" at bounding box center [132, 83] width 40 height 25
